Goal: Task Accomplishment & Management: Complete application form

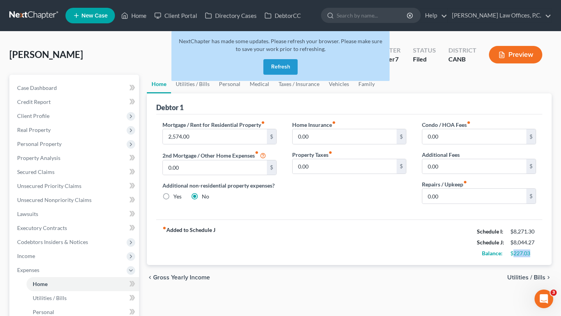
click at [286, 69] on button "Refresh" at bounding box center [280, 67] width 34 height 16
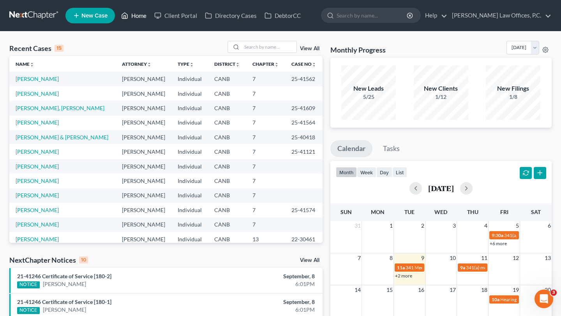
click at [135, 12] on link "Home" at bounding box center [133, 16] width 33 height 14
click at [308, 260] on link "View All" at bounding box center [309, 260] width 19 height 5
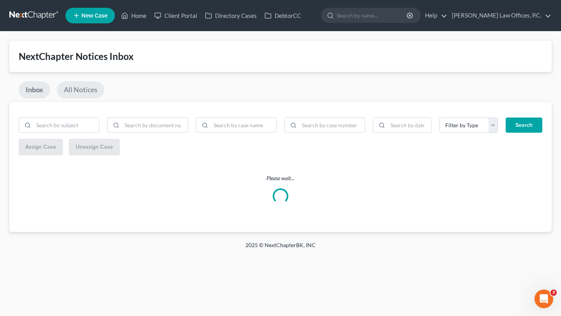
click at [92, 86] on link "All Notices" at bounding box center [81, 89] width 48 height 17
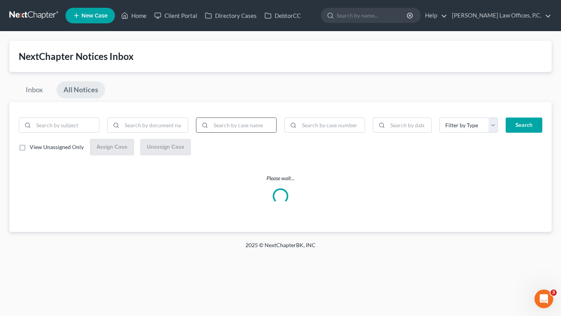
click at [249, 118] on input "search" at bounding box center [243, 125] width 65 height 15
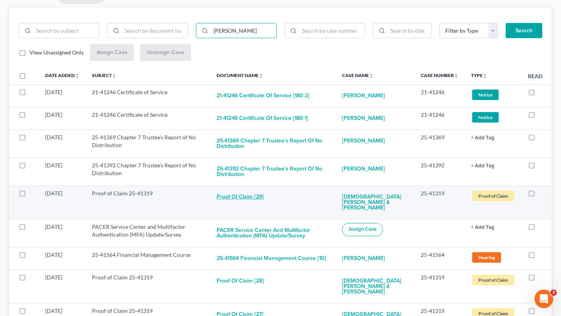
scroll to position [44, 0]
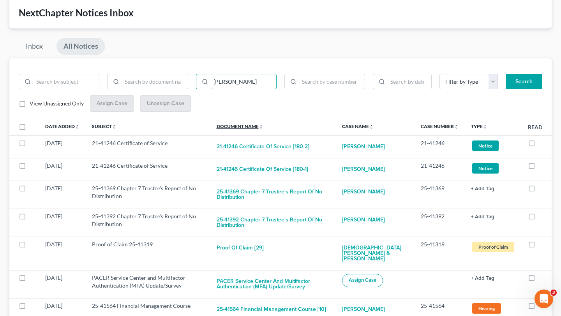
type input "[PERSON_NAME]"
click at [506, 74] on button "Search" at bounding box center [524, 82] width 37 height 16
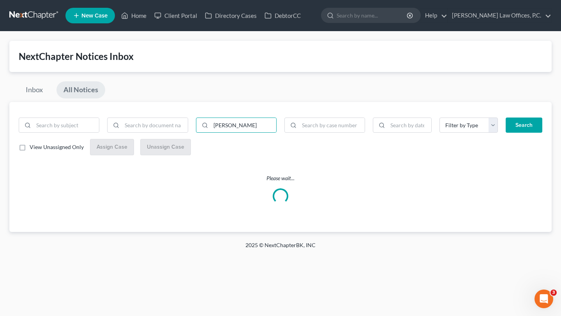
click at [247, 105] on div "[PERSON_NAME] Filter by Type Bank Statement Drivers License Hearing List of Cre…" at bounding box center [280, 167] width 542 height 130
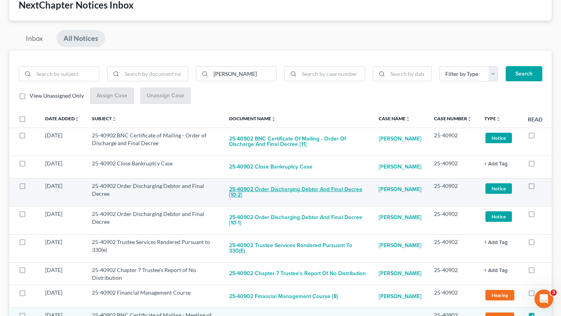
scroll to position [55, 0]
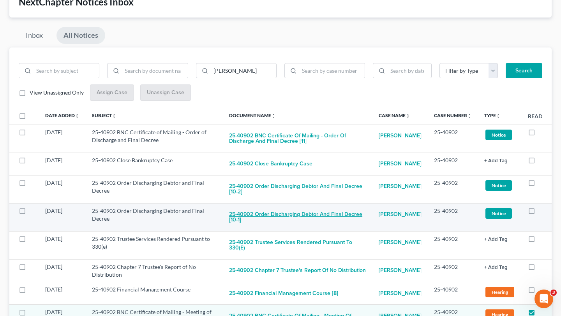
click at [286, 217] on button "25-40902 Order Discharging Debtor and Final Decree [10-1]" at bounding box center [297, 217] width 137 height 21
checkbox input "true"
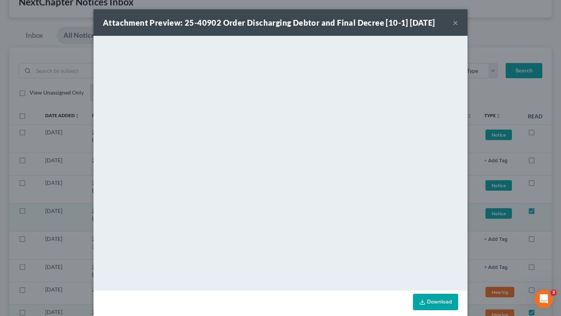
click at [458, 22] on button "×" at bounding box center [455, 22] width 5 height 9
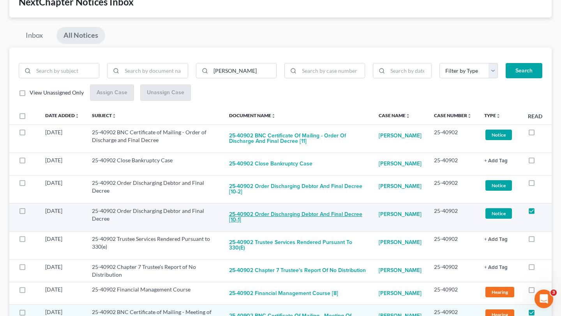
click at [259, 217] on button "25-40902 Order Discharging Debtor and Final Decree [10-1]" at bounding box center [297, 217] width 137 height 21
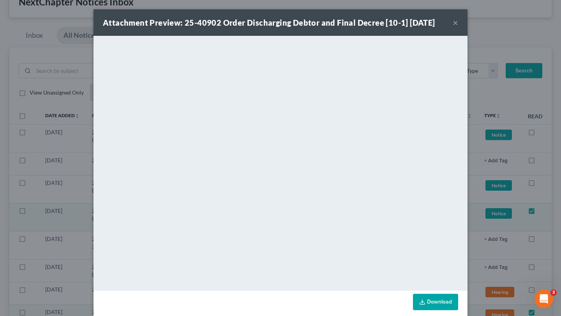
click at [453, 21] on button "×" at bounding box center [455, 22] width 5 height 9
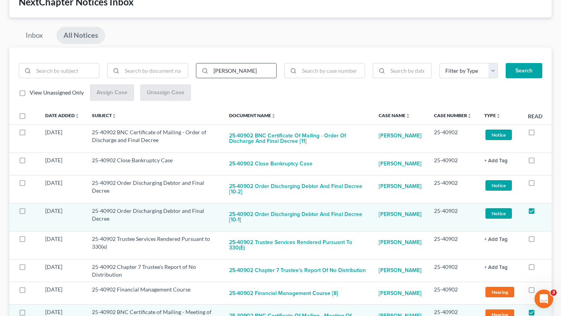
scroll to position [0, 0]
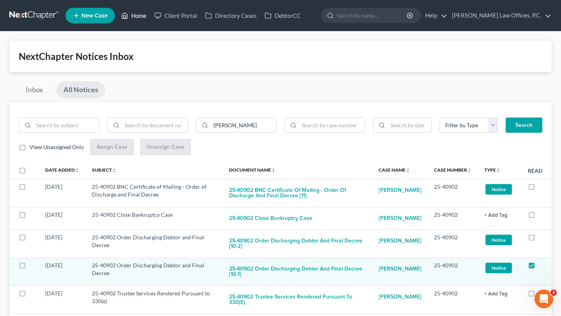
click at [134, 16] on link "Home" at bounding box center [133, 16] width 33 height 14
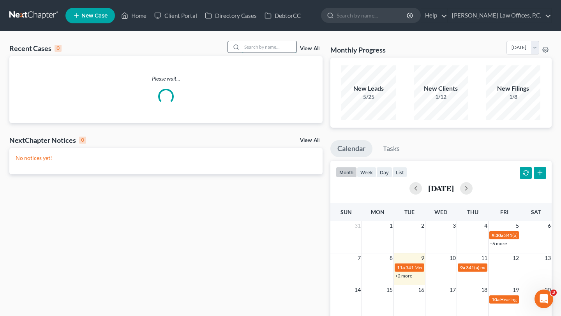
click at [252, 44] on input "search" at bounding box center [269, 46] width 55 height 11
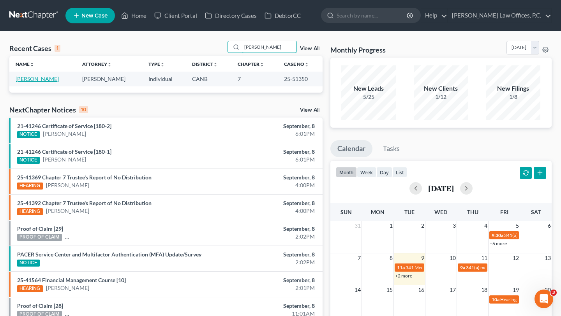
type input "[PERSON_NAME]"
click at [32, 78] on link "[PERSON_NAME]" at bounding box center [37, 79] width 43 height 7
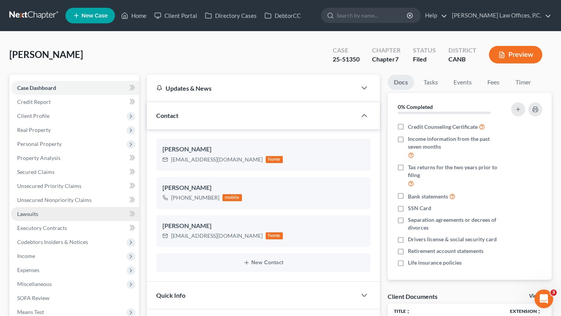
scroll to position [31, 0]
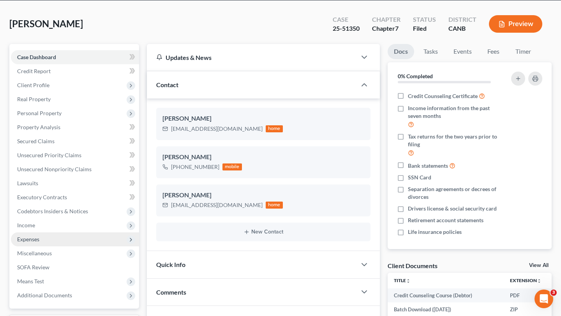
click at [49, 239] on span "Expenses" at bounding box center [75, 240] width 128 height 14
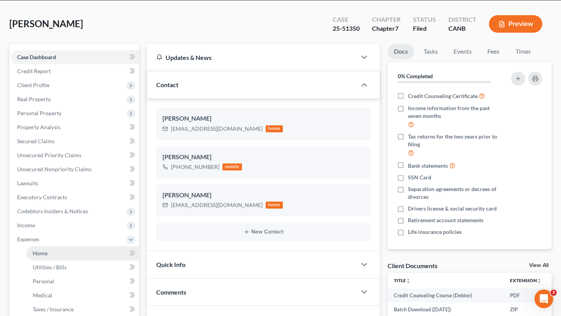
click at [65, 249] on link "Home" at bounding box center [82, 254] width 113 height 14
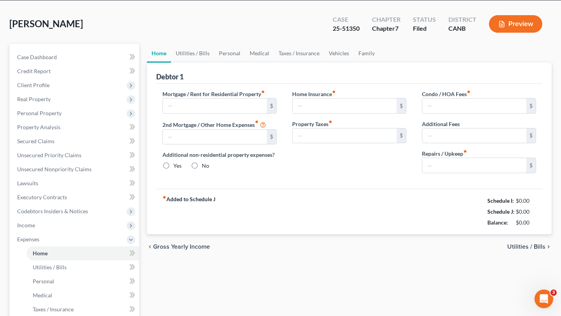
type input "3,062.00"
type input "0.00"
radio input "true"
type input "0.00"
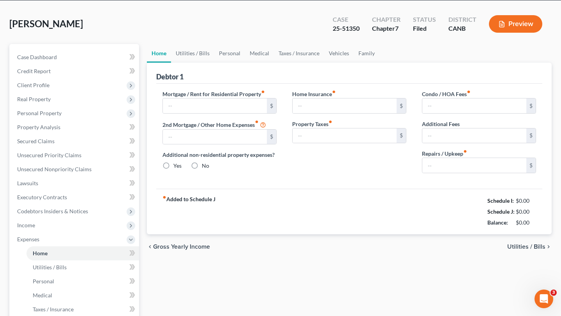
type input "1,339.00"
type input "0.00"
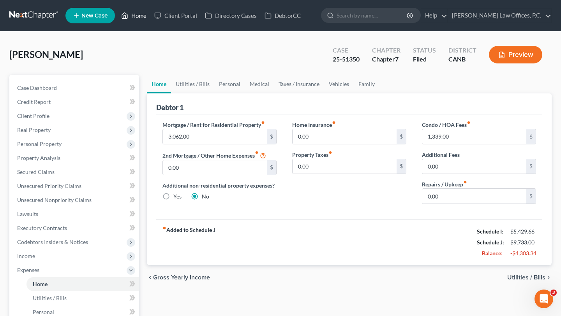
click at [138, 16] on link "Home" at bounding box center [133, 16] width 33 height 14
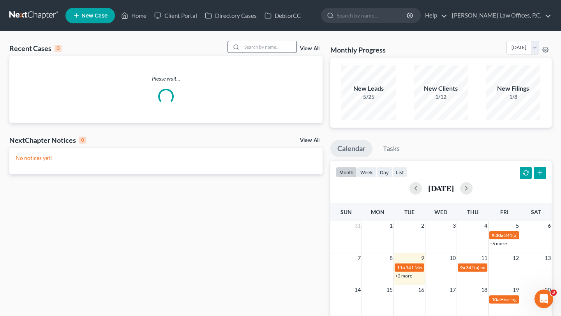
click at [270, 47] on input "search" at bounding box center [269, 46] width 55 height 11
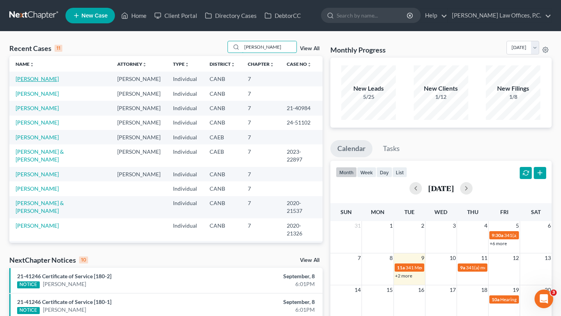
type input "[PERSON_NAME]"
click at [39, 80] on link "[PERSON_NAME]" at bounding box center [37, 79] width 43 height 7
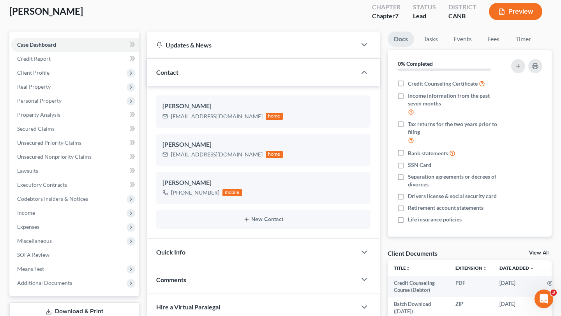
scroll to position [45, 0]
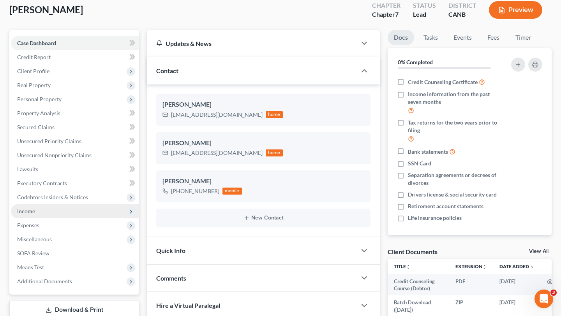
click at [22, 214] on span "Income" at bounding box center [26, 211] width 18 height 7
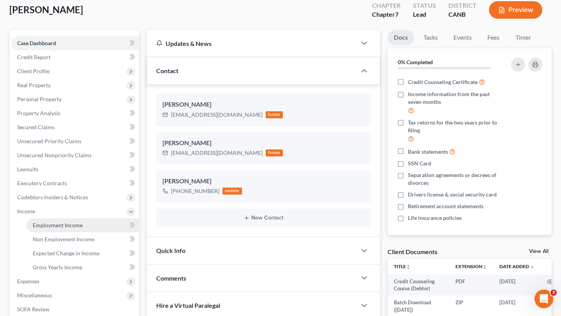
click at [51, 226] on span "Employment Income" at bounding box center [58, 225] width 50 height 7
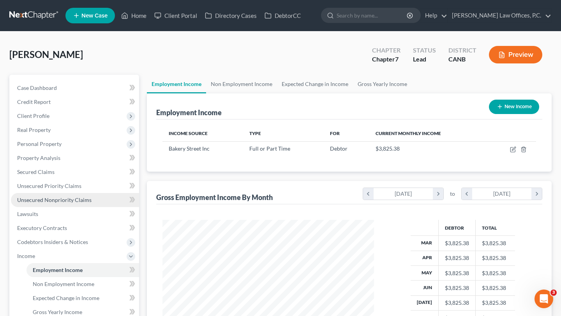
scroll to position [139, 227]
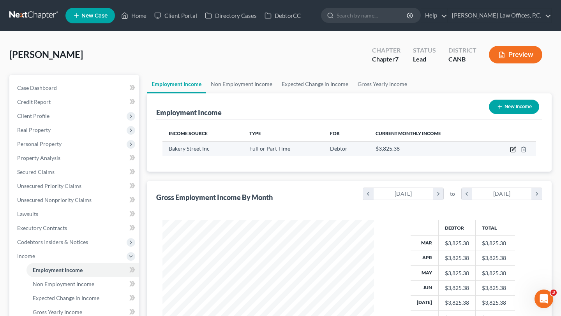
click at [510, 147] on icon "button" at bounding box center [513, 150] width 6 height 6
select select "0"
select select "4"
select select "0"
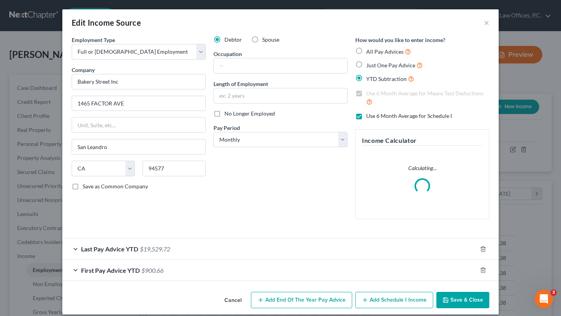
scroll to position [7, 0]
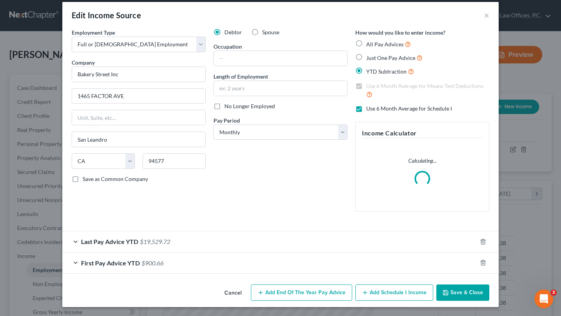
click at [248, 246] on div "Last Pay Advice YTD $19,529.72" at bounding box center [269, 241] width 415 height 21
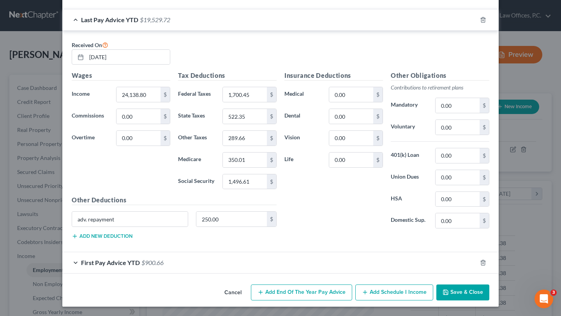
click at [230, 266] on div "First Pay Advice YTD $900.66" at bounding box center [269, 262] width 415 height 21
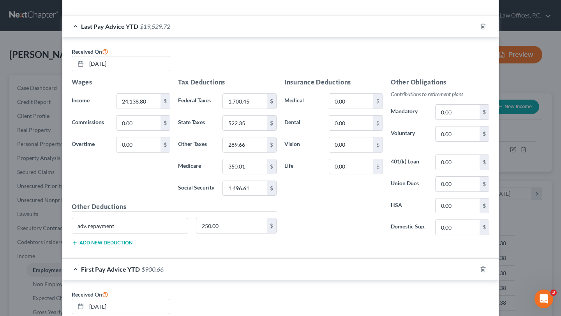
scroll to position [187, 0]
